Goal: Transaction & Acquisition: Purchase product/service

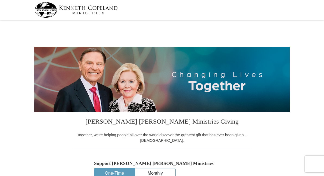
select select "[GEOGRAPHIC_DATA]"
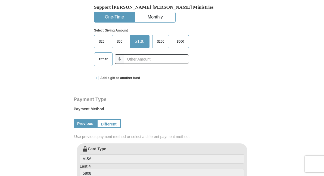
scroll to position [156, 0]
click at [109, 63] on span "Other" at bounding box center [103, 59] width 14 height 8
click at [0, 0] on input "Other" at bounding box center [0, 0] width 0 height 0
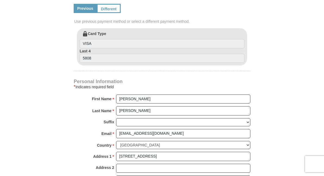
scroll to position [272, 0]
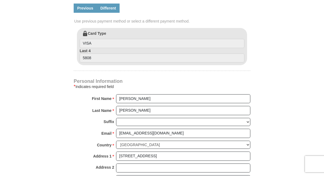
type input "375"
click at [116, 13] on link "Different" at bounding box center [108, 8] width 23 height 9
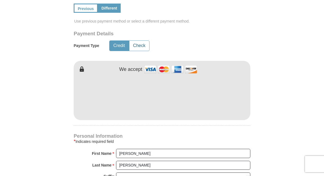
click at [144, 51] on button "Check" at bounding box center [139, 46] width 20 height 10
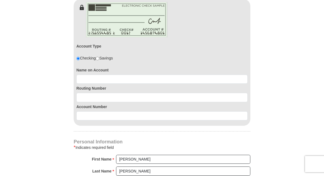
scroll to position [336, 0]
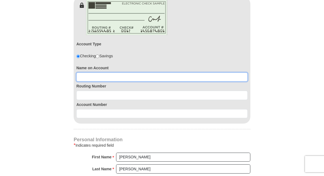
click at [152, 82] on input at bounding box center [161, 77] width 171 height 9
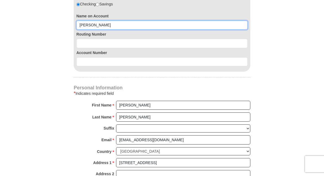
scroll to position [387, 0]
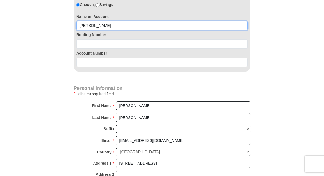
type input "Steven Sanders"
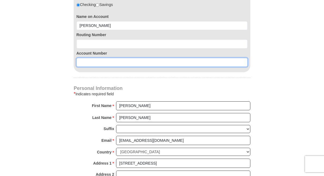
click at [167, 67] on input at bounding box center [161, 62] width 171 height 9
type input "923176770"
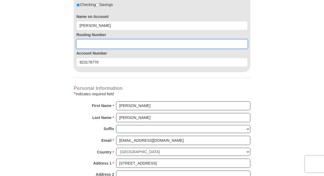
click at [133, 49] on input at bounding box center [161, 43] width 171 height 9
paste input "313185515"
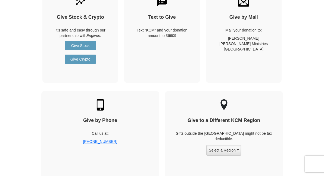
scroll to position [618, 0]
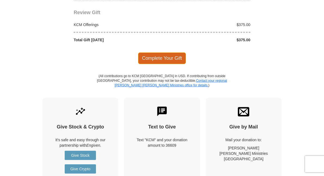
type input "313185515"
click at [176, 64] on span "Complete Your Gift" at bounding box center [162, 57] width 48 height 11
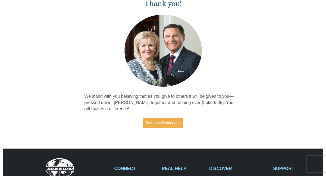
scroll to position [31, 0]
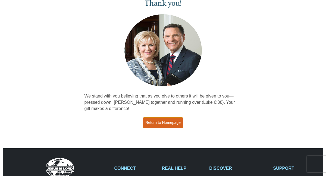
click at [174, 122] on link "Return to Homepage" at bounding box center [163, 122] width 40 height 11
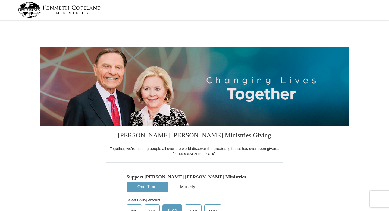
select select "[GEOGRAPHIC_DATA]"
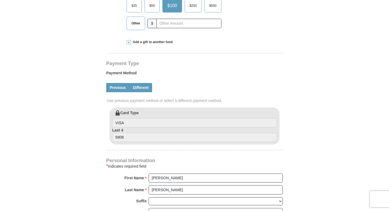
click at [137, 91] on link "Different" at bounding box center [140, 87] width 23 height 9
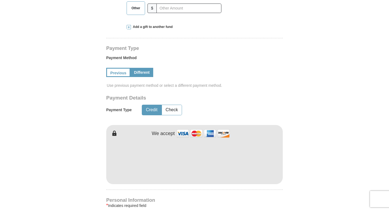
scroll to position [231, 0]
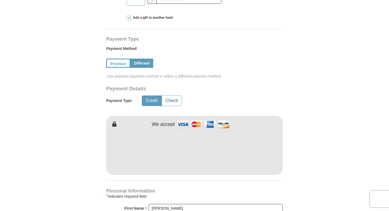
click at [173, 104] on button "Check" at bounding box center [172, 101] width 20 height 10
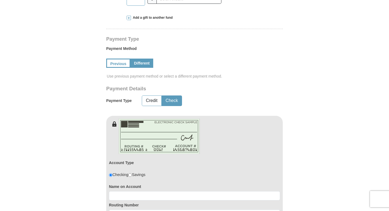
click at [172, 100] on button "Check" at bounding box center [172, 101] width 20 height 10
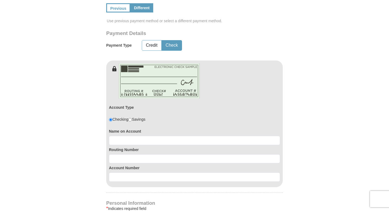
scroll to position [297, 0]
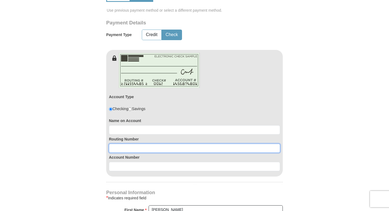
click at [208, 149] on input at bounding box center [194, 148] width 171 height 9
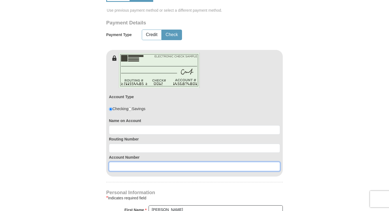
click at [204, 165] on input at bounding box center [194, 166] width 171 height 9
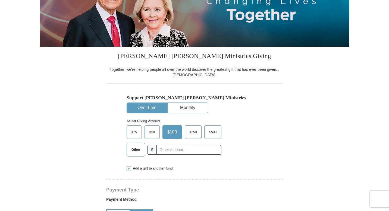
scroll to position [30, 0]
